Goal: Task Accomplishment & Management: Complete application form

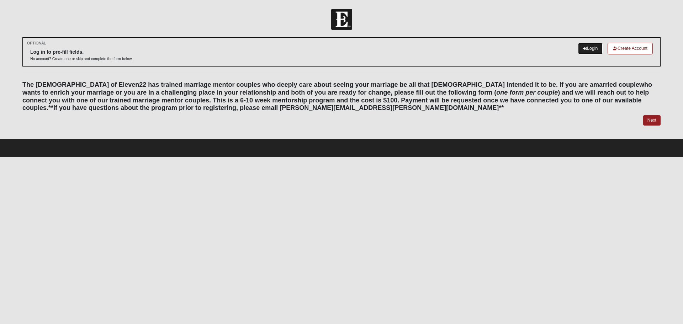
click at [586, 48] on link "Login" at bounding box center [590, 49] width 25 height 12
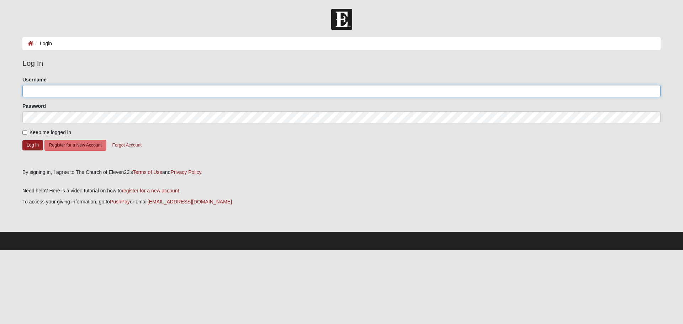
drag, startPoint x: 39, startPoint y: 94, endPoint x: 41, endPoint y: 89, distance: 5.1
click at [39, 94] on input "Username" at bounding box center [341, 91] width 638 height 12
type input "chrbarrick"
click at [31, 147] on button "Log In" at bounding box center [32, 145] width 21 height 10
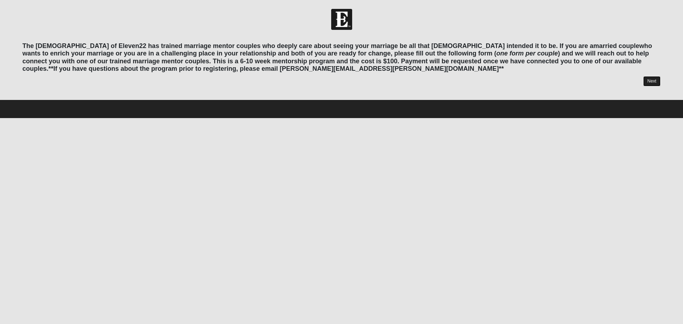
click at [654, 82] on link "Next" at bounding box center [651, 81] width 17 height 10
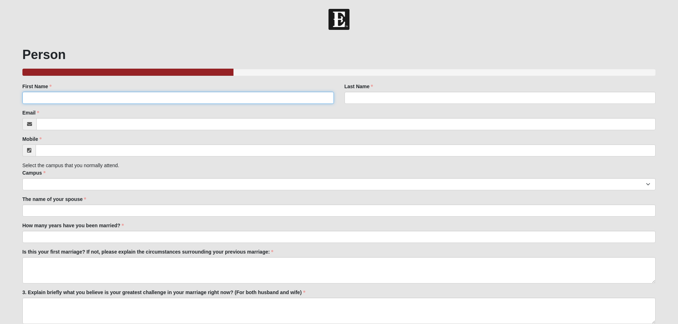
click at [45, 98] on input "First Name" at bounding box center [177, 98] width 311 height 12
type input "Christopher"
type input "Barrick"
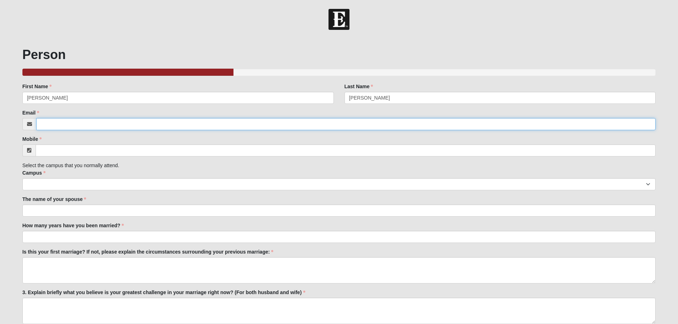
type input "Chrbarrick@gmail.com"
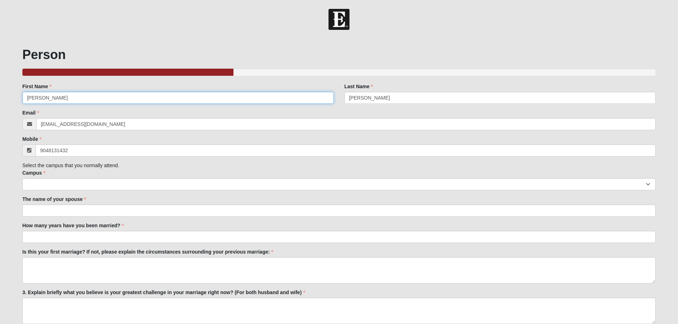
type input "(904) 813-1432"
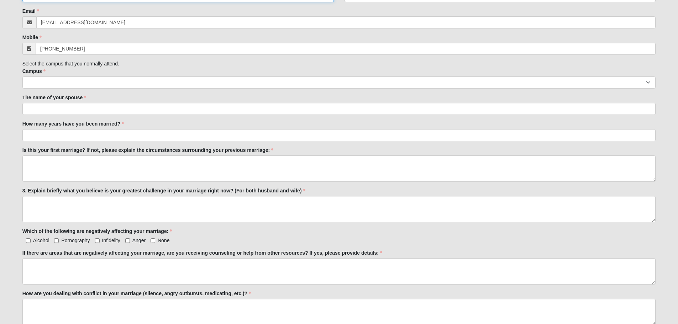
scroll to position [107, 0]
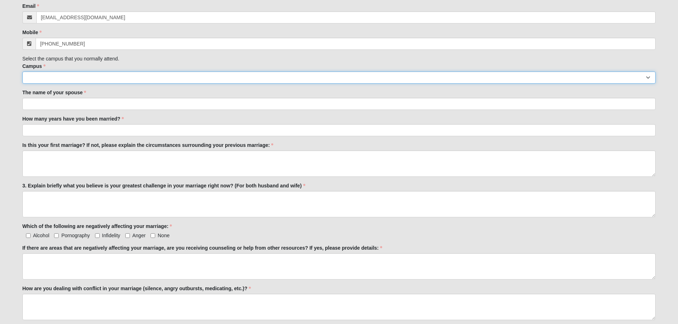
click at [649, 79] on select "Arlington Baymeadows College Park Orlando (Coming Soon) Eleven22 Online Fleming…" at bounding box center [338, 78] width 633 height 12
select select "3"
click at [22, 72] on select "Arlington Baymeadows College Park Orlando (Coming Soon) Eleven22 Online Fleming…" at bounding box center [338, 78] width 633 height 12
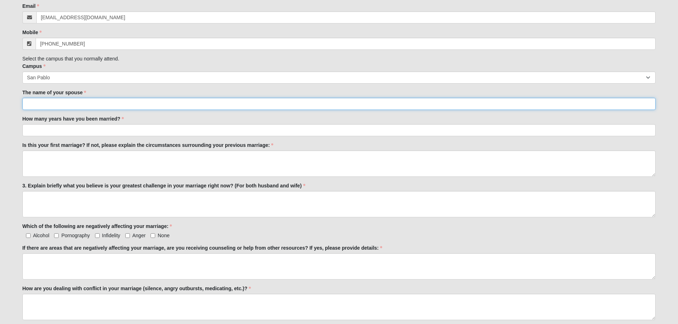
click at [86, 102] on input "The name of your spouse" at bounding box center [338, 104] width 633 height 12
type input "Tammy"
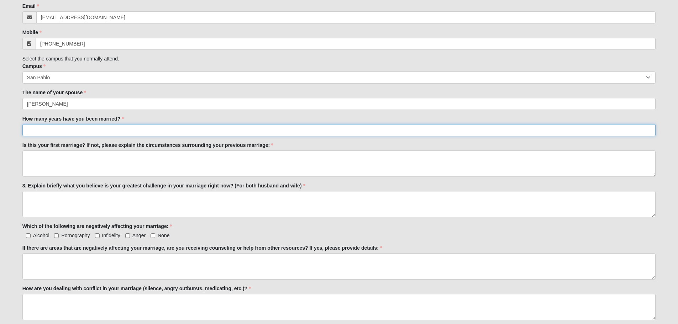
click at [81, 127] on input "How many years have you been married?" at bounding box center [338, 130] width 633 height 12
type input "29"
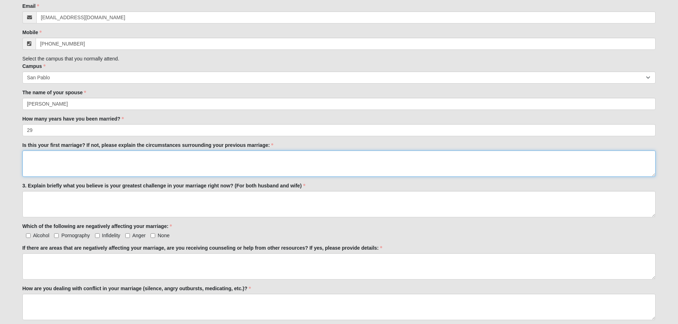
click at [64, 161] on textarea "Is this your first marriage? If not, please explain the circumstances surroundi…" at bounding box center [338, 163] width 633 height 26
type textarea "Yes"
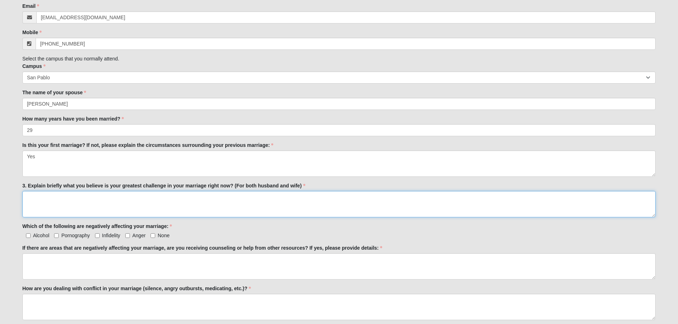
click at [81, 202] on textarea "3. Explain briefly what you believe is your greatest challenge in your marriage…" at bounding box center [338, 204] width 633 height 26
type textarea "Recovering alcoholic husband and wife who feels we are not connected,"
click at [28, 235] on input "Alcohol" at bounding box center [28, 235] width 5 height 5
checkbox input "true"
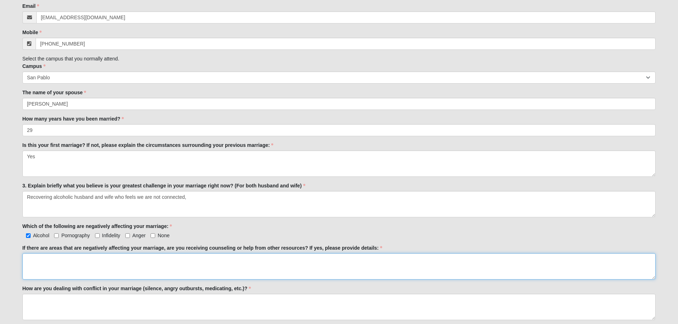
click at [99, 260] on textarea "If there are areas that are negatively affecting your marriage, are you receivi…" at bounding box center [338, 266] width 633 height 26
click at [51, 261] on textarea "Finished 10 weeks" at bounding box center [338, 266] width 633 height 26
click at [52, 260] on textarea "Finished 10 weeks" at bounding box center [338, 266] width 633 height 26
click at [76, 257] on textarea "Finished 14 weeks" at bounding box center [338, 266] width 633 height 26
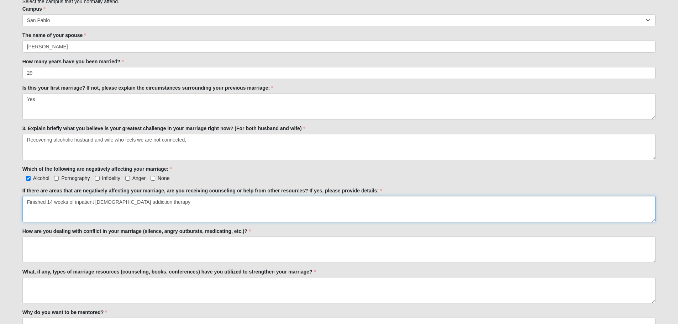
scroll to position [178, 0]
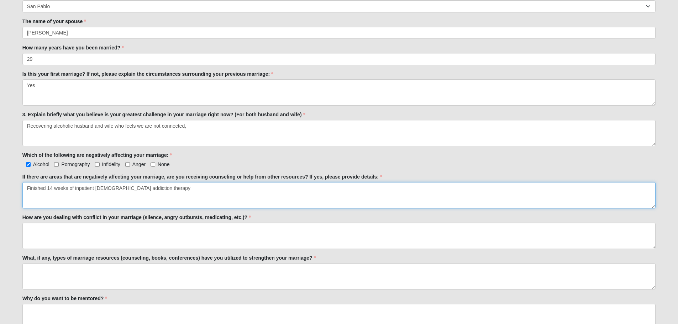
type textarea "Finished 14 weeks of inpatient christian addiction therapy"
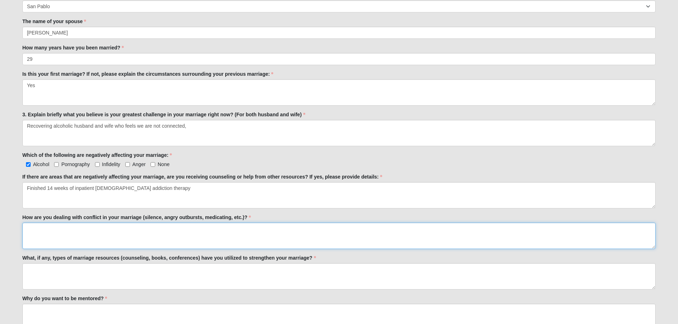
click at [103, 231] on textarea "How are you dealing with conflict in your marriage (silence, angry outbursts, m…" at bounding box center [338, 236] width 633 height 26
type textarea "L"
type textarea "E"
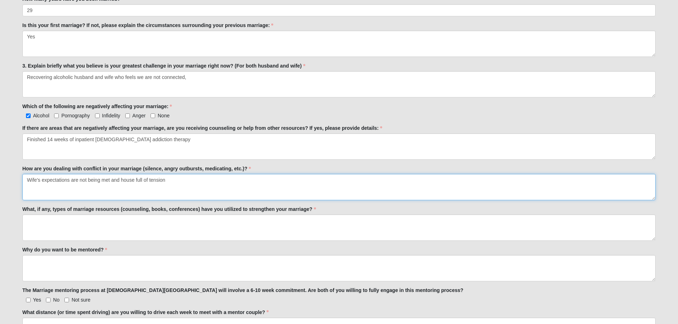
scroll to position [249, 0]
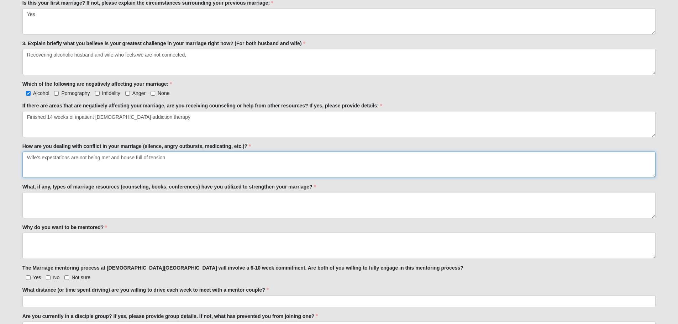
type textarea "Wife's expectations are not being met and house full of tension"
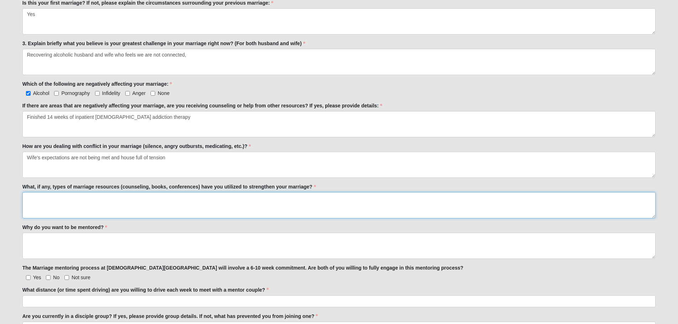
click at [38, 198] on textarea "What, if any, types of marriage resources (counseling, books, conferences) have…" at bounding box center [338, 205] width 633 height 26
type textarea "Marriage 180 marriage weekend"
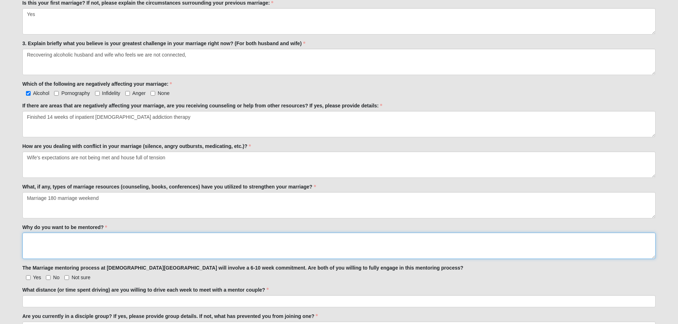
click at [81, 241] on textarea "Why do you want to be mentored?" at bounding box center [338, 246] width 633 height 26
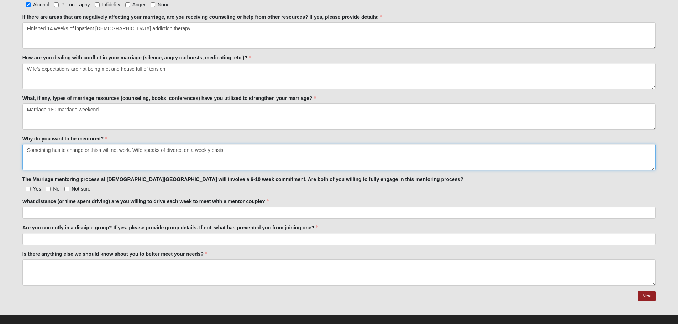
scroll to position [347, 0]
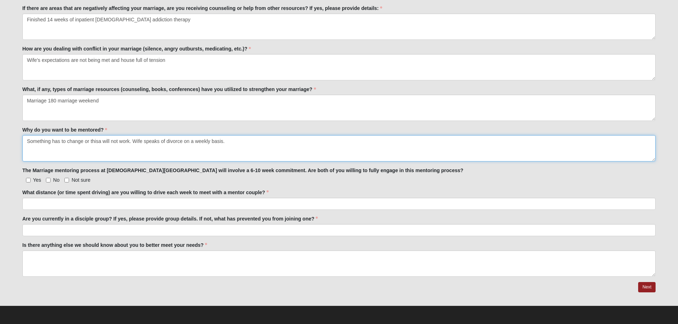
type textarea "Something has to change or thisa will not work. Wife speaks of divorce on a wee…"
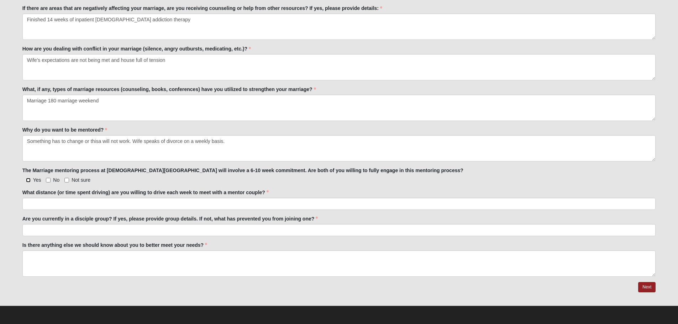
click at [27, 180] on input "Yes" at bounding box center [28, 180] width 5 height 5
checkbox input "true"
click at [86, 203] on input "What distance (or time spent driving) are you willing to drive each week to mee…" at bounding box center [338, 204] width 633 height 12
click at [32, 204] on input "20miles" at bounding box center [338, 204] width 633 height 12
type input "20 miles"
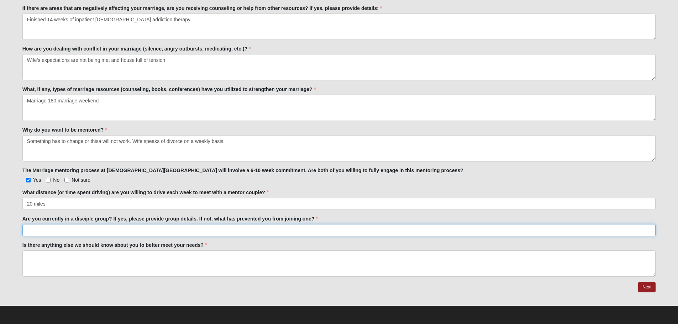
click at [84, 229] on input "Are you currently in a disciple group? If yes, please provide group details. If…" at bounding box center [338, 230] width 633 height 12
type input "Bob and Angie's group in Sawgrass Ponte Vedra"
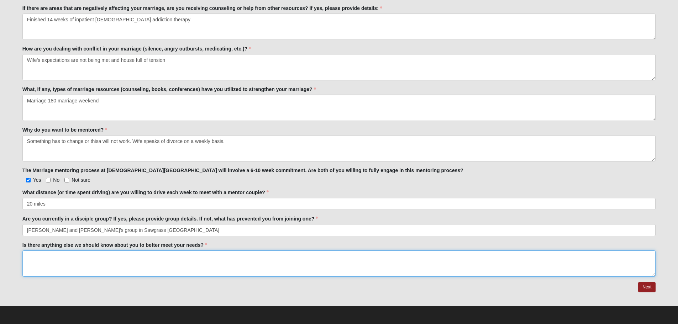
click at [88, 255] on textarea "Is there anything else we should know about you to better meet your needs?" at bounding box center [338, 263] width 633 height 26
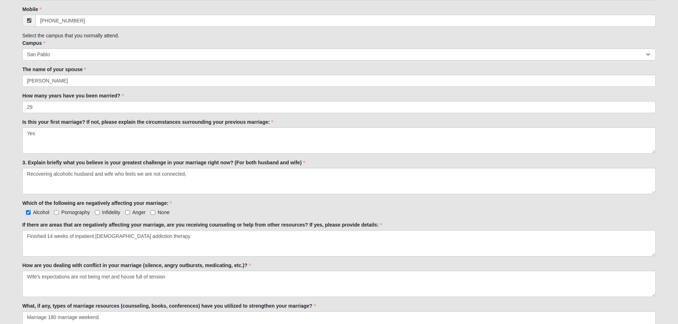
scroll to position [204, 0]
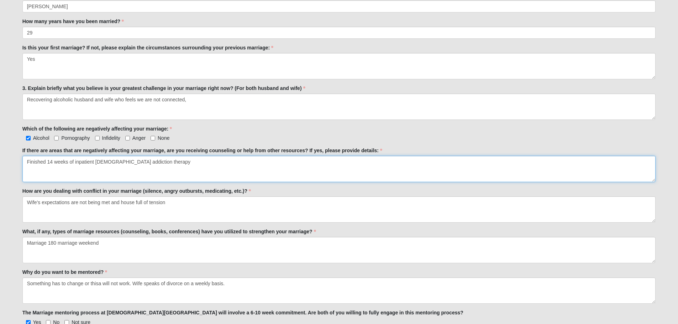
drag, startPoint x: 45, startPoint y: 162, endPoint x: 24, endPoint y: 163, distance: 21.0
click at [24, 163] on textarea "Finished 14 weeks of inpatient christian addiction therapy" at bounding box center [338, 169] width 633 height 26
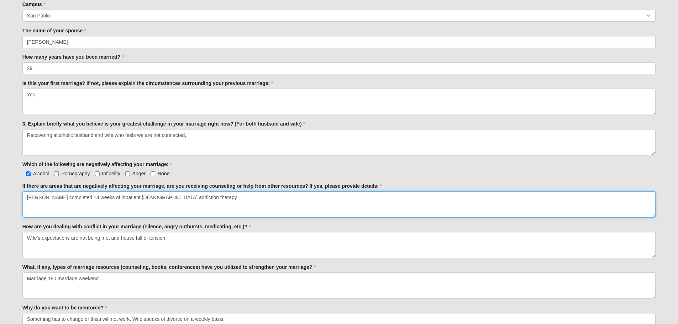
type textarea "Chris completed 14 weeks of inpatient christian addiction therapy"
click at [130, 175] on label "Anger" at bounding box center [135, 173] width 20 height 7
click at [130, 175] on input "Anger" at bounding box center [127, 173] width 5 height 5
checkbox input "true"
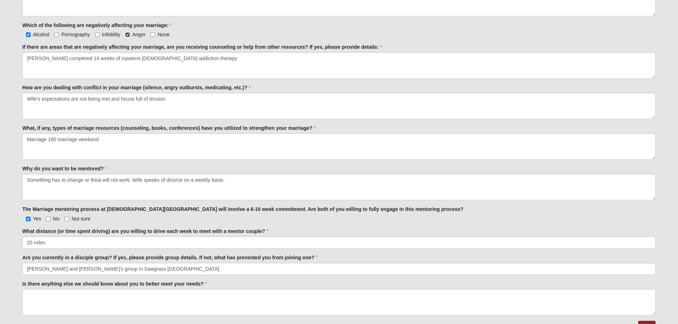
scroll to position [347, 0]
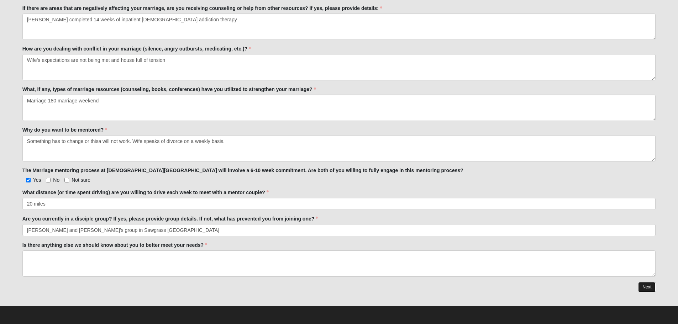
click at [649, 287] on link "Next" at bounding box center [646, 287] width 17 height 10
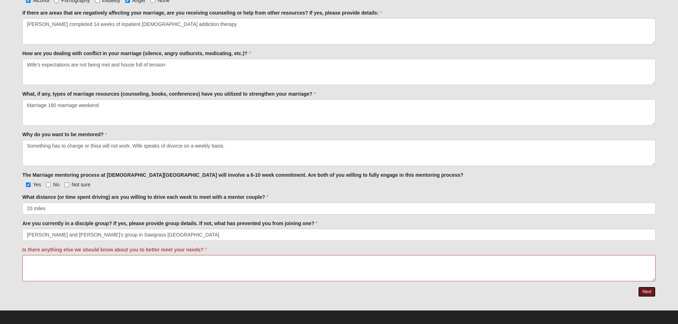
scroll to position [375, 0]
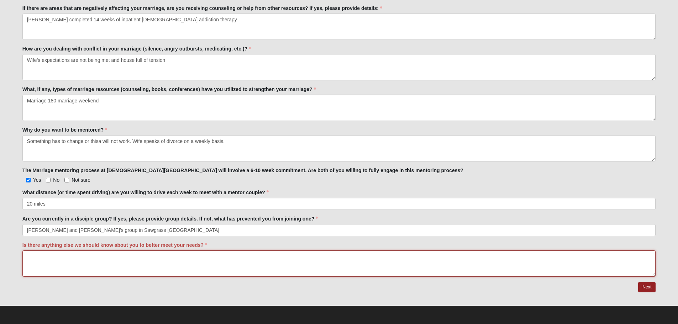
click at [46, 259] on textarea "Is there anything else we should know about you to better meet your needs?" at bounding box center [338, 263] width 633 height 26
type textarea "Would prefer a couple who have experienced substance abuse in their marriage. W…"
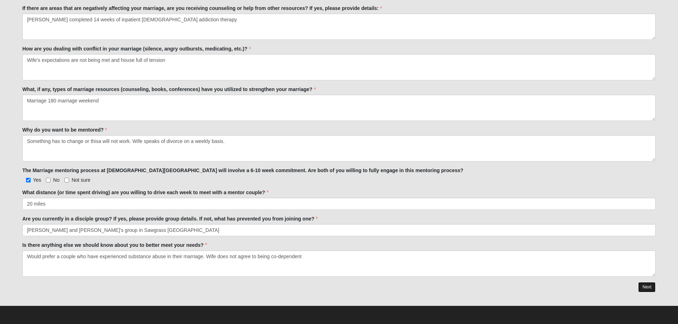
click at [647, 287] on link "Next" at bounding box center [646, 287] width 17 height 10
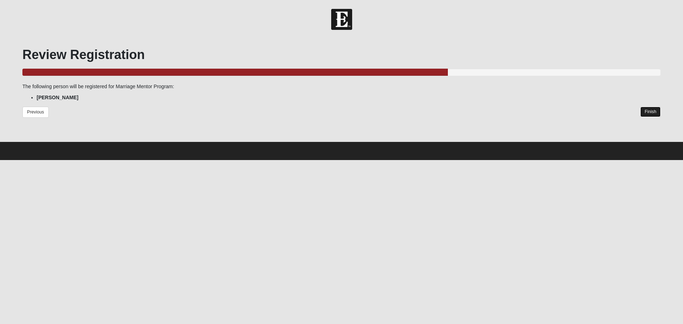
click at [647, 113] on link "Finish" at bounding box center [650, 112] width 20 height 10
